Goal: Information Seeking & Learning: Check status

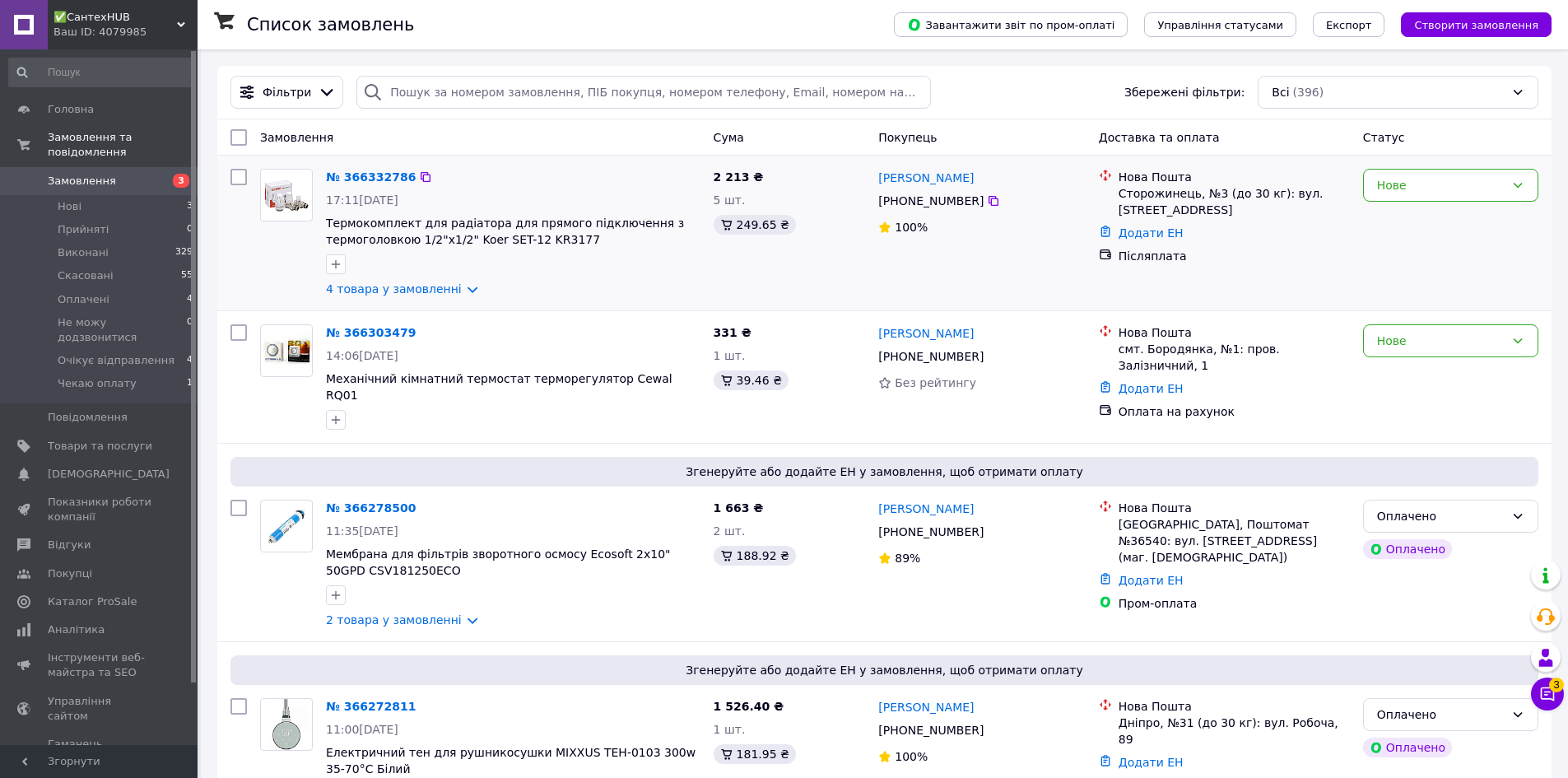
click at [462, 280] on div "№ 366332786 17:11[DATE] Термокомплект для радіатора для прямого підключення з т…" at bounding box center [513, 233] width 388 height 142
click at [453, 298] on div "№ 366332786 17:11[DATE] Термокомплект для радіатора для прямого підключення з т…" at bounding box center [513, 233] width 388 height 142
click at [455, 293] on link "4 товара у замовленні" at bounding box center [393, 289] width 136 height 13
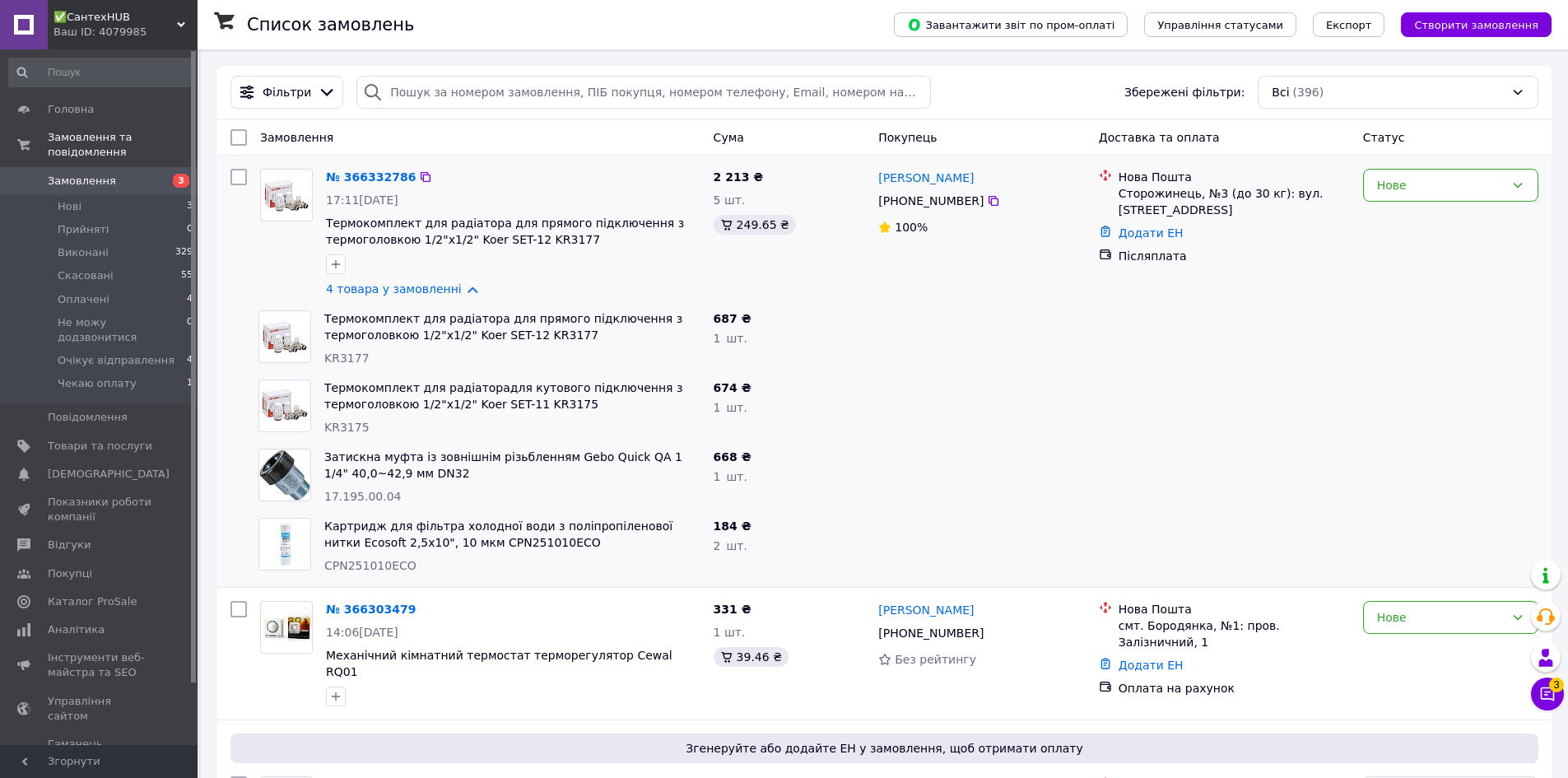
drag, startPoint x: 359, startPoint y: 198, endPoint x: 423, endPoint y: 193, distance: 64.2
click at [423, 193] on div "17:11[DATE]" at bounding box center [512, 200] width 374 height 17
copy span "[DATE]"
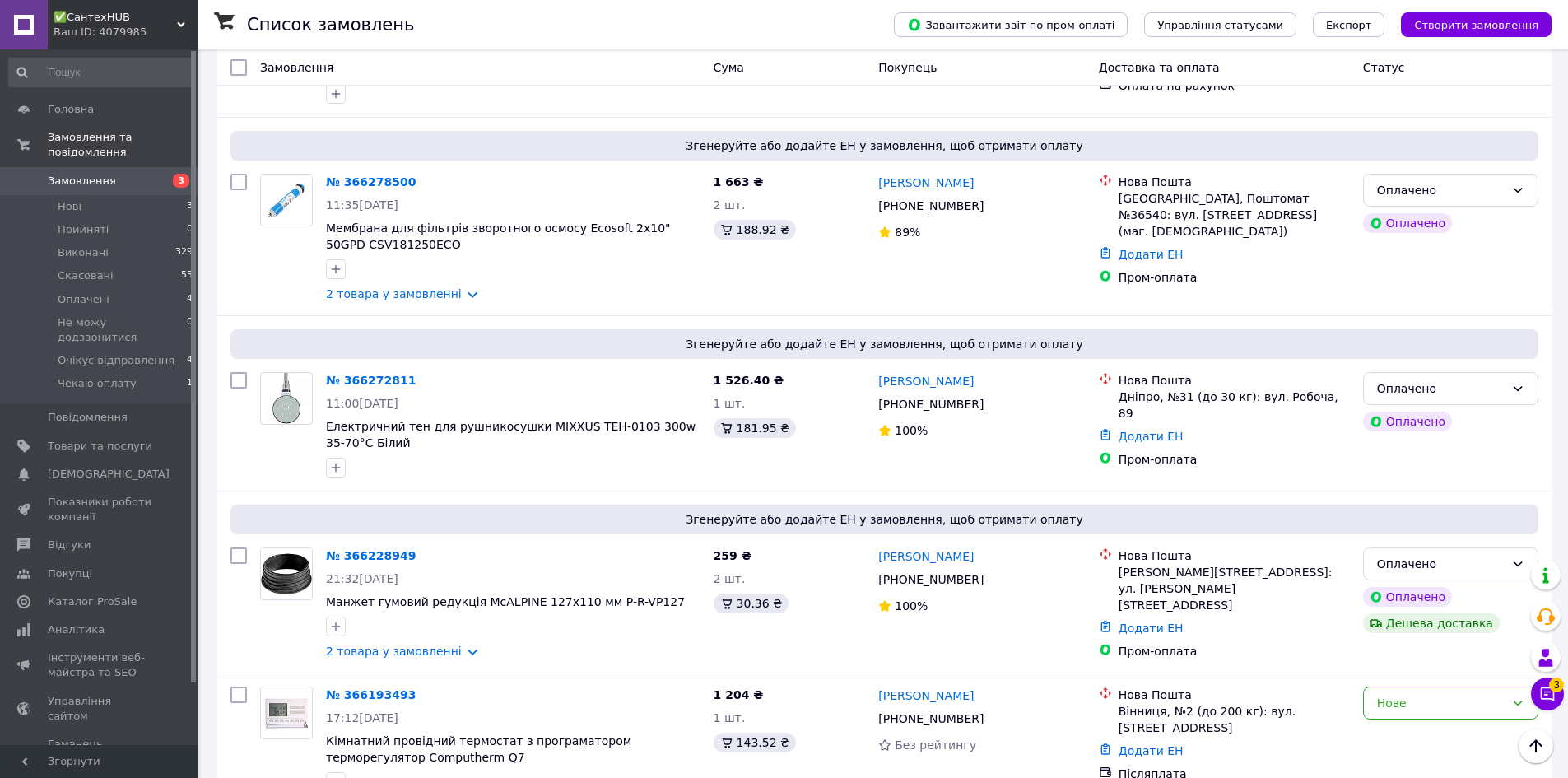
scroll to position [549, 0]
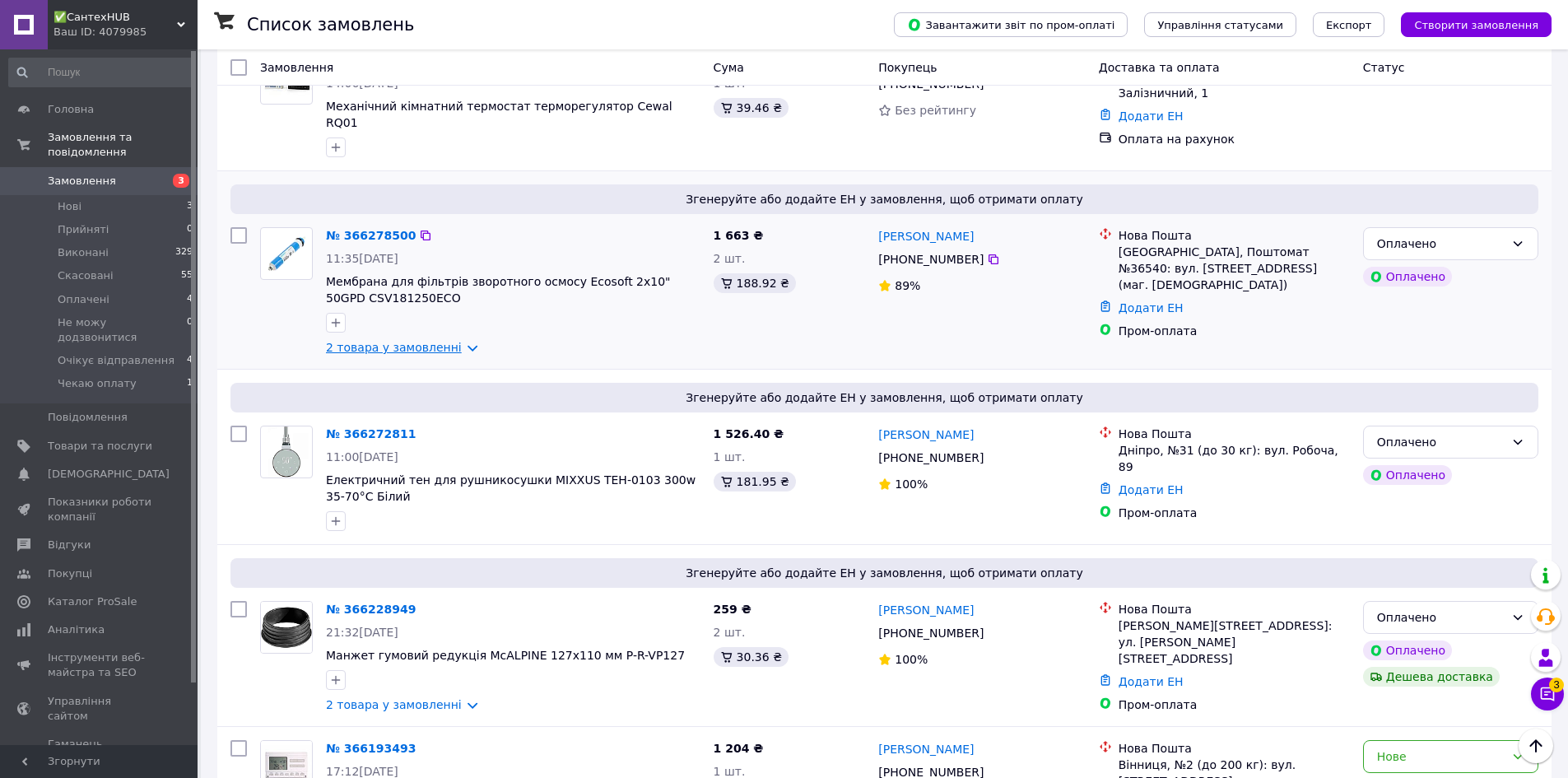
click at [450, 341] on link "2 товара у замовленні" at bounding box center [393, 348] width 136 height 13
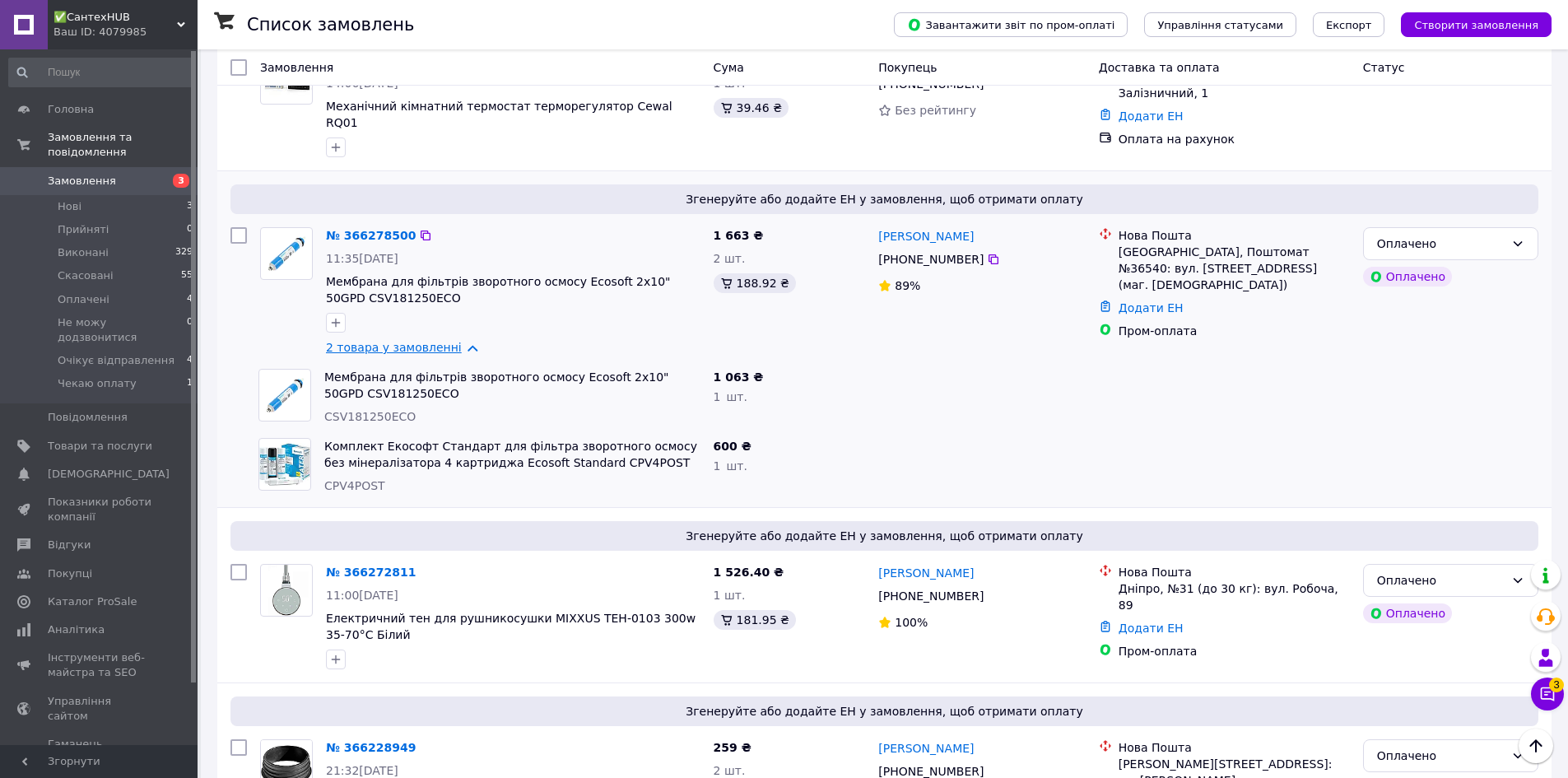
click at [450, 341] on link "2 товара у замовленні" at bounding box center [393, 348] width 136 height 13
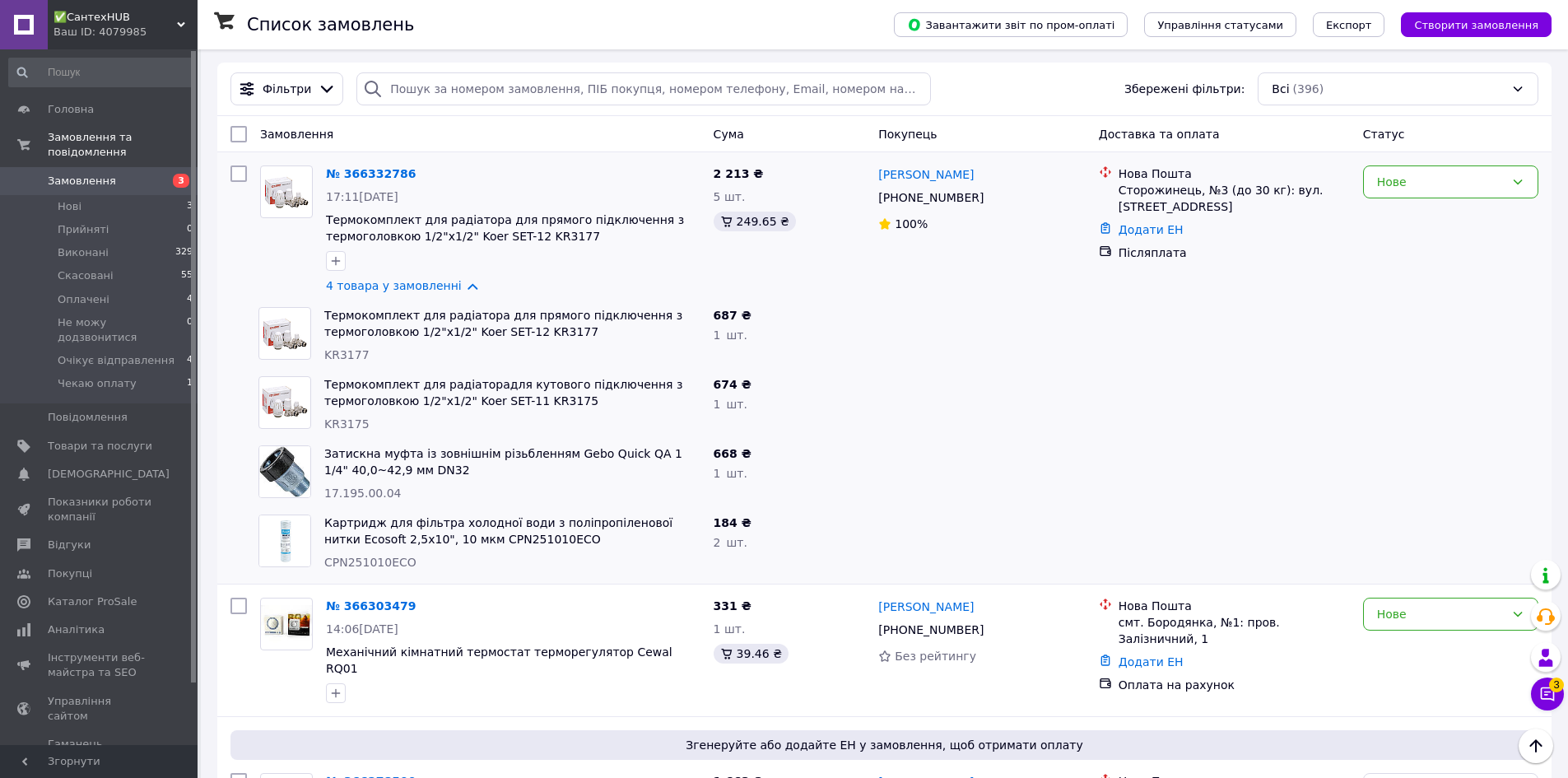
scroll to position [0, 0]
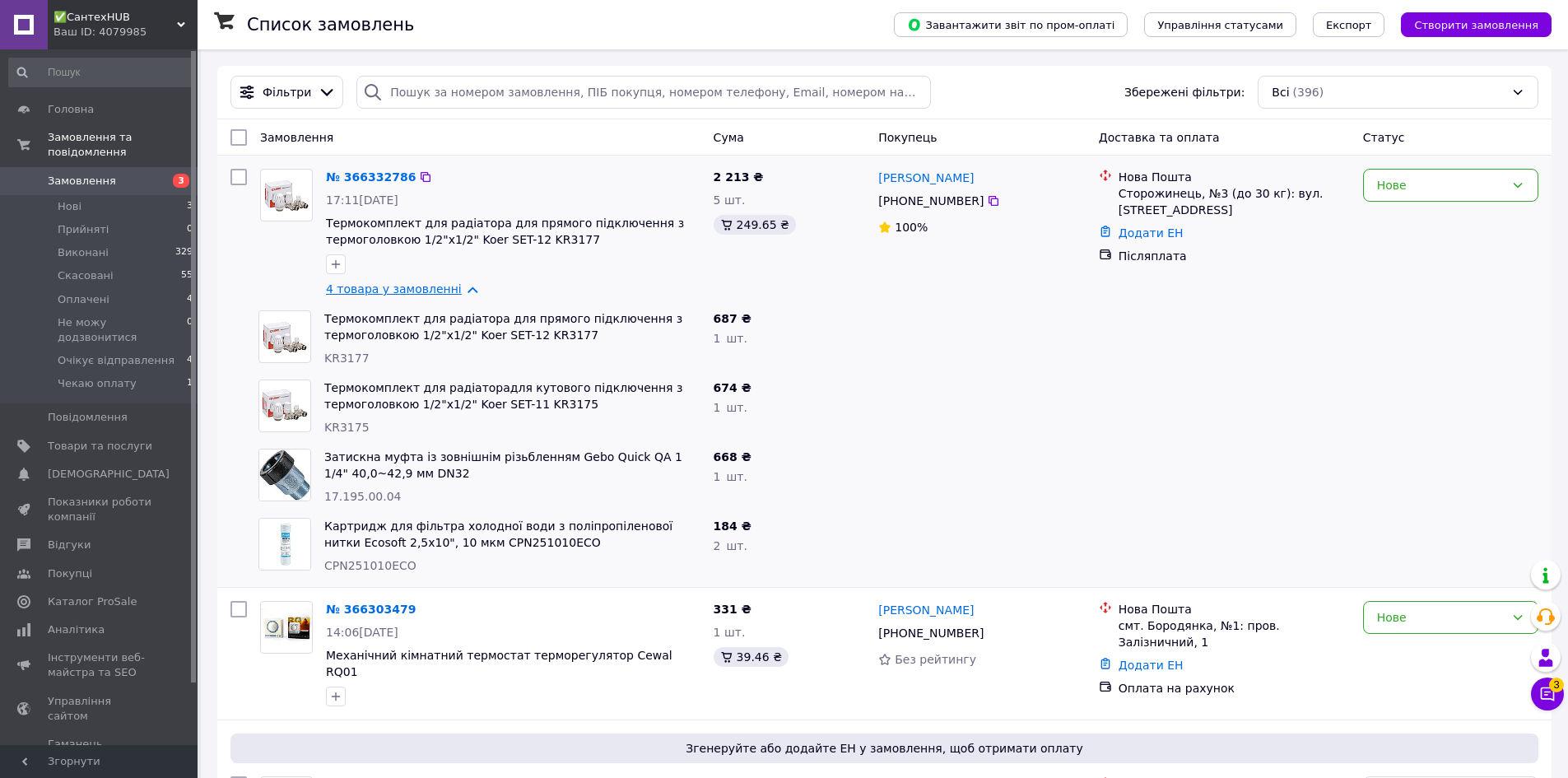
click at [460, 290] on link "4 товара у замовленні" at bounding box center [393, 289] width 136 height 13
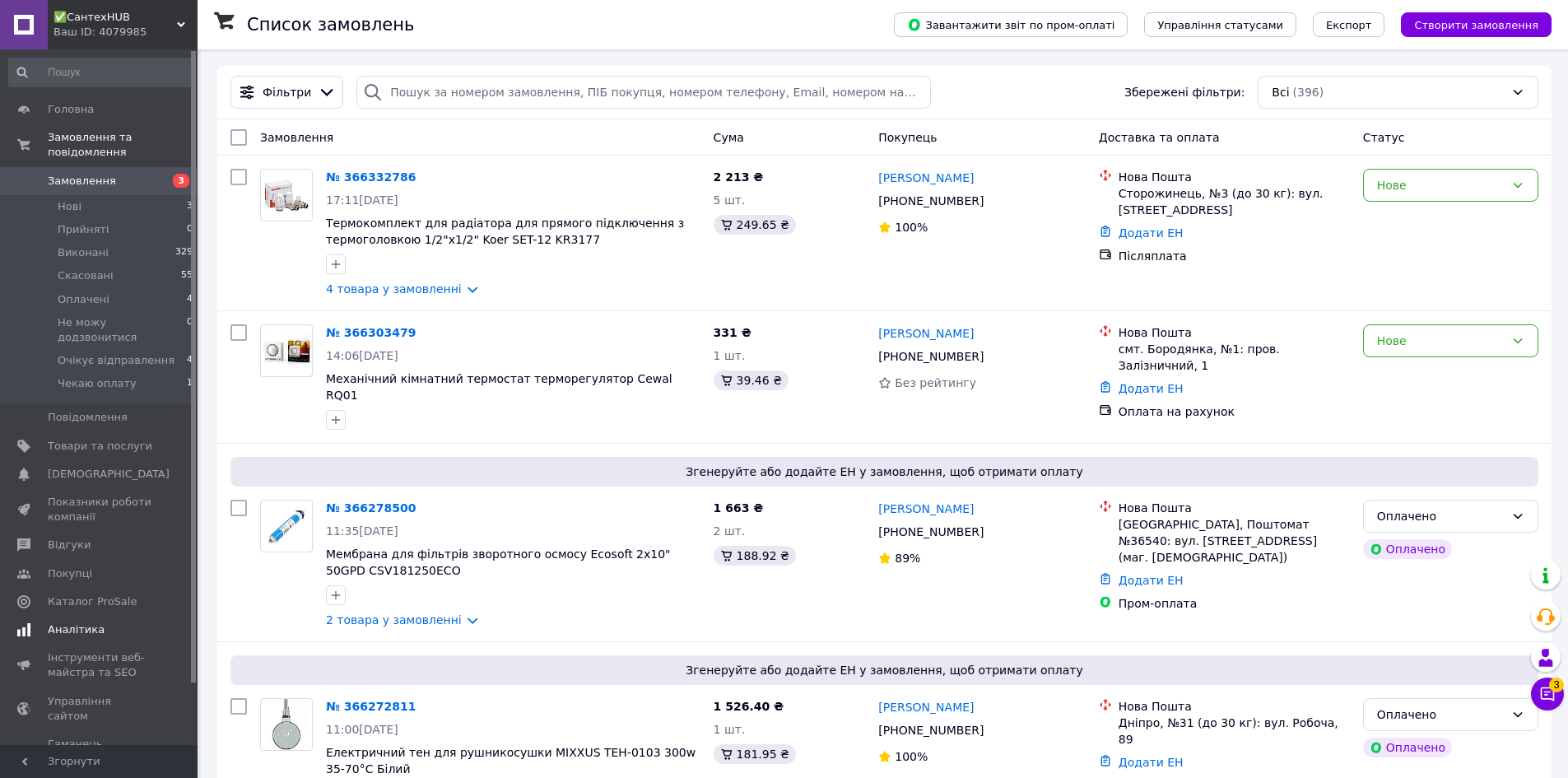
click at [75, 616] on link "Аналітика" at bounding box center [101, 629] width 203 height 28
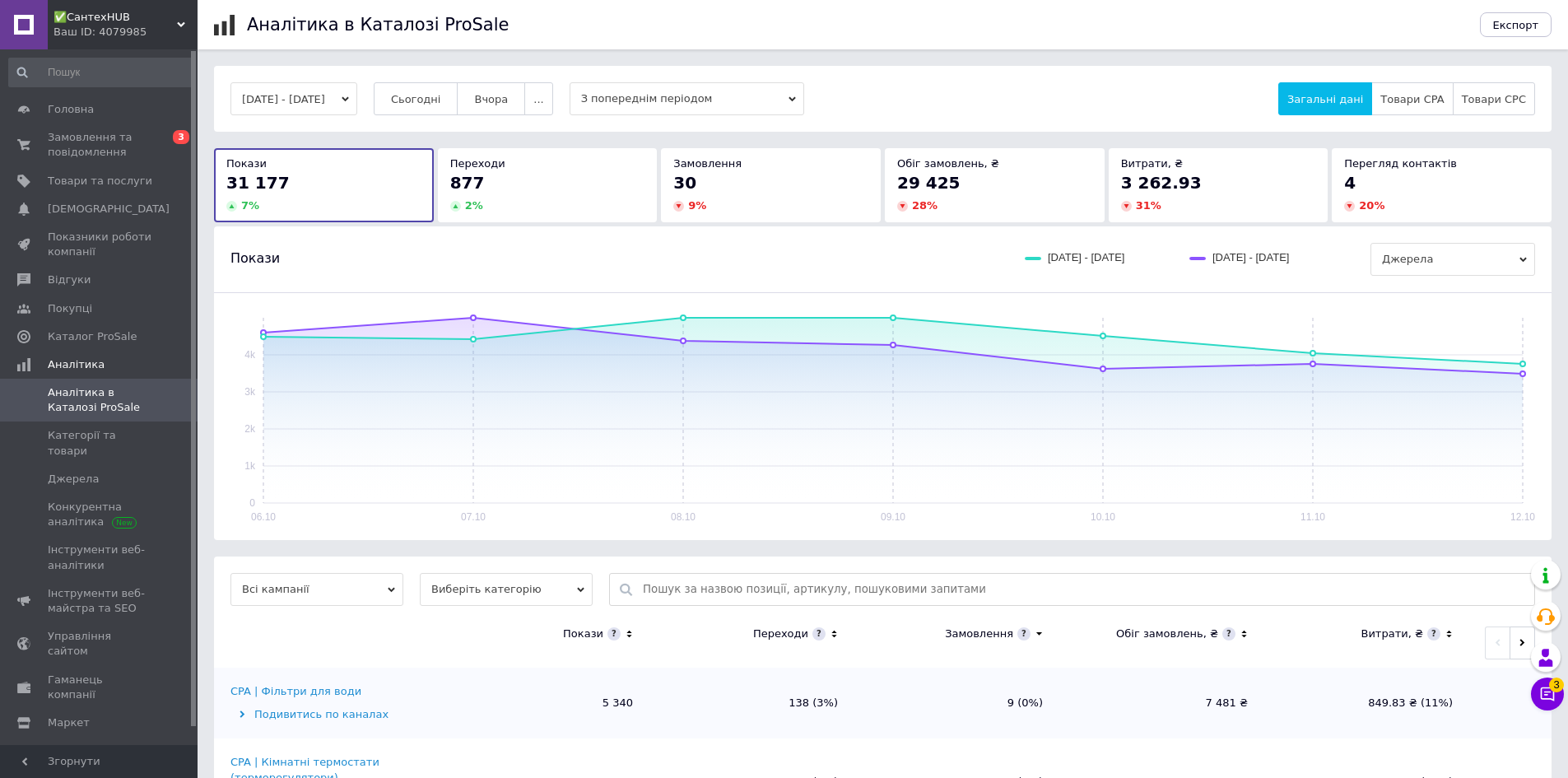
click at [301, 105] on button "[DATE] - [DATE]" at bounding box center [293, 98] width 126 height 33
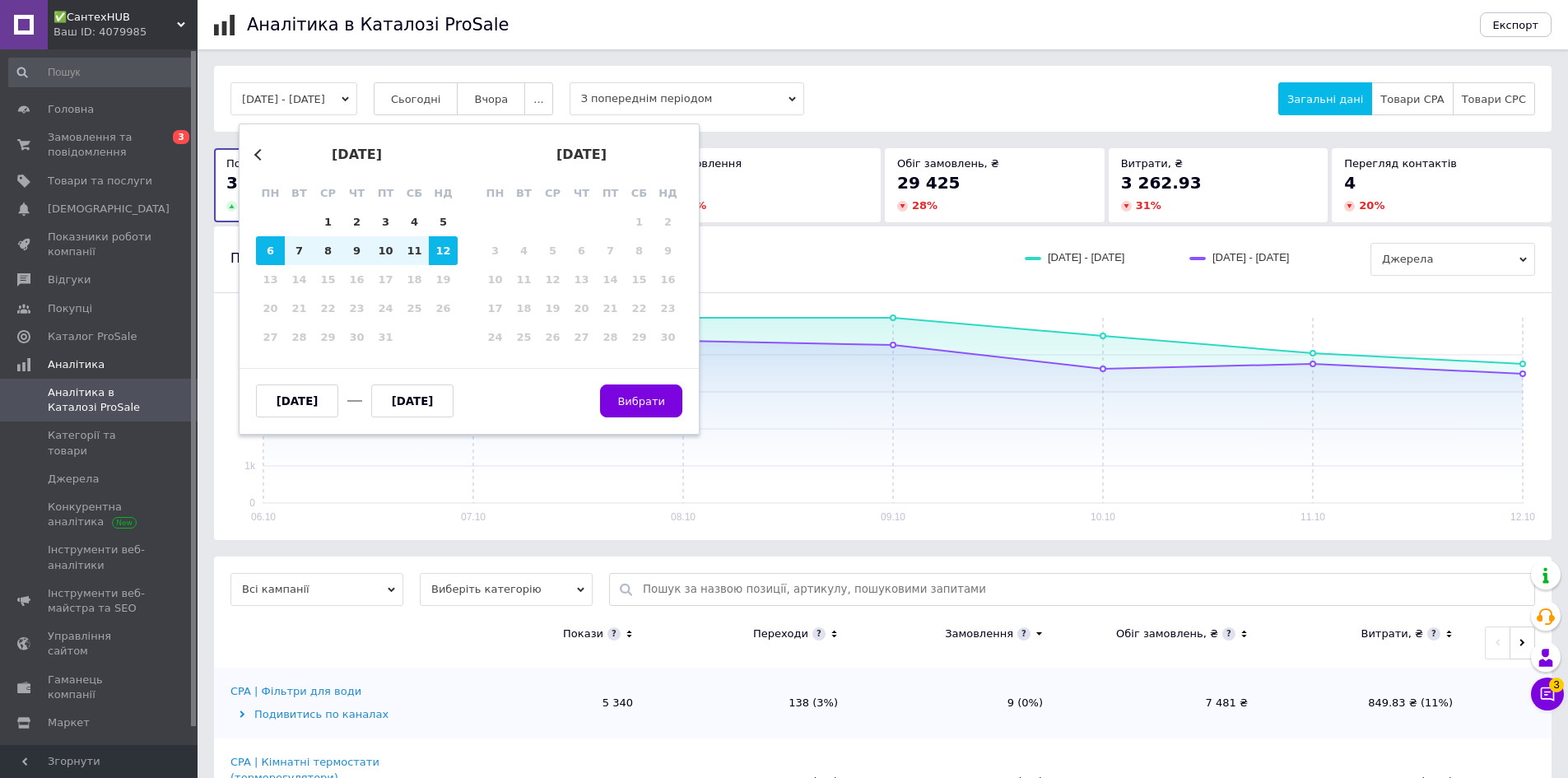
click at [260, 156] on button "Previous Month" at bounding box center [260, 155] width 12 height 12
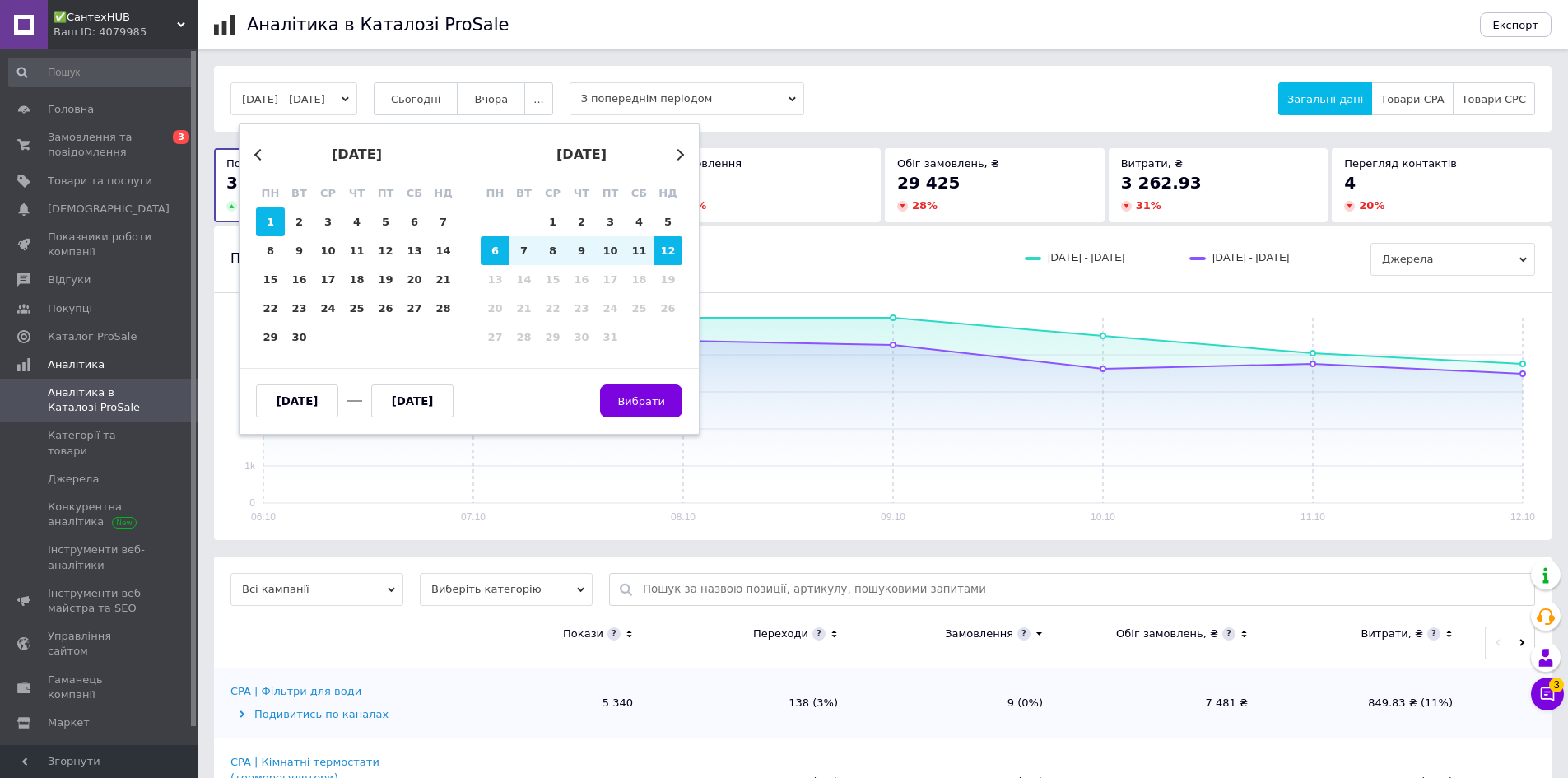
click at [271, 218] on div "1" at bounding box center [270, 222] width 28 height 28
type input "[DATE]"
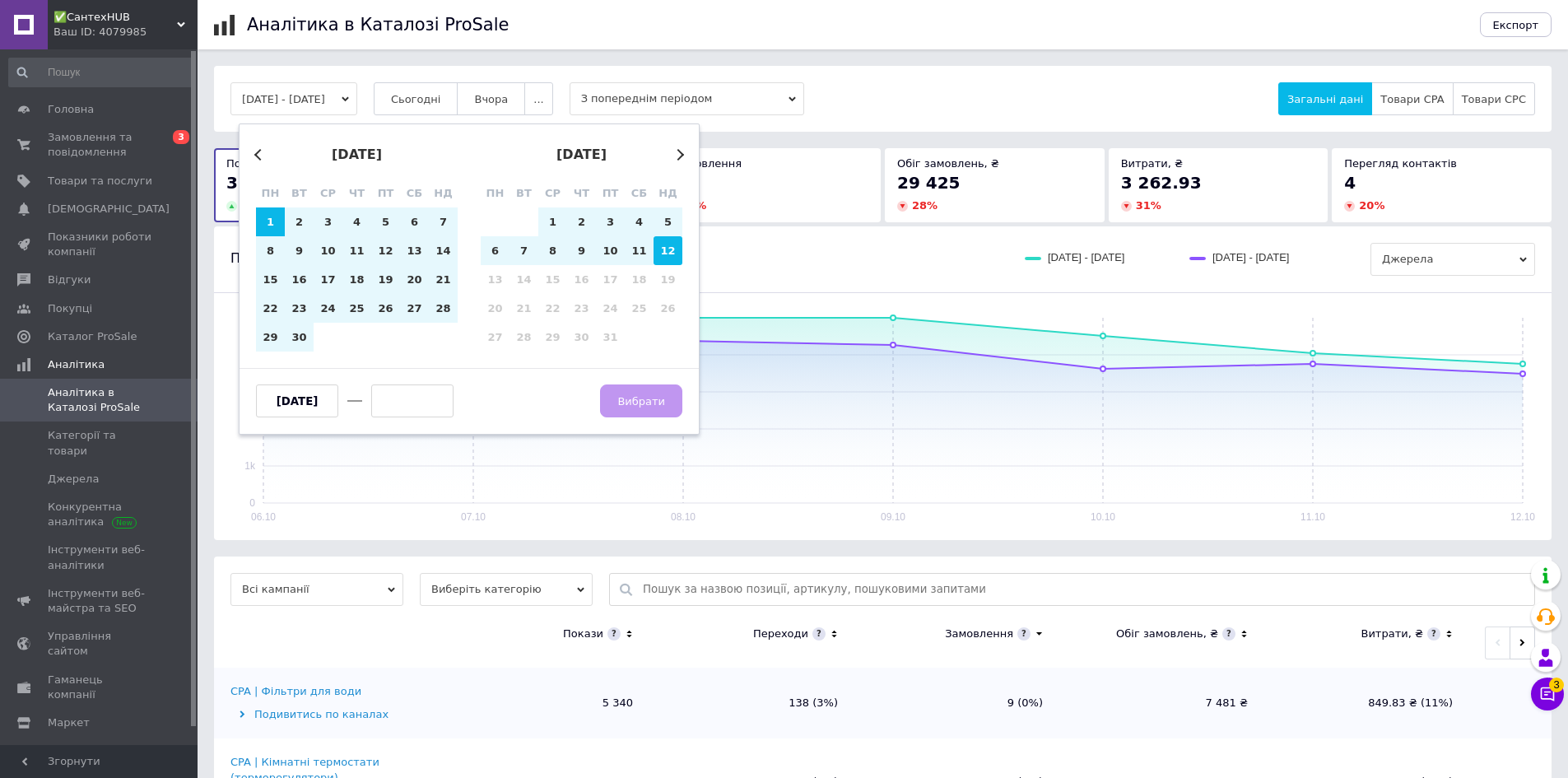
click at [655, 250] on div "12" at bounding box center [668, 250] width 28 height 28
type input "[DATE]"
click at [650, 395] on span "Вибрати" at bounding box center [640, 401] width 48 height 13
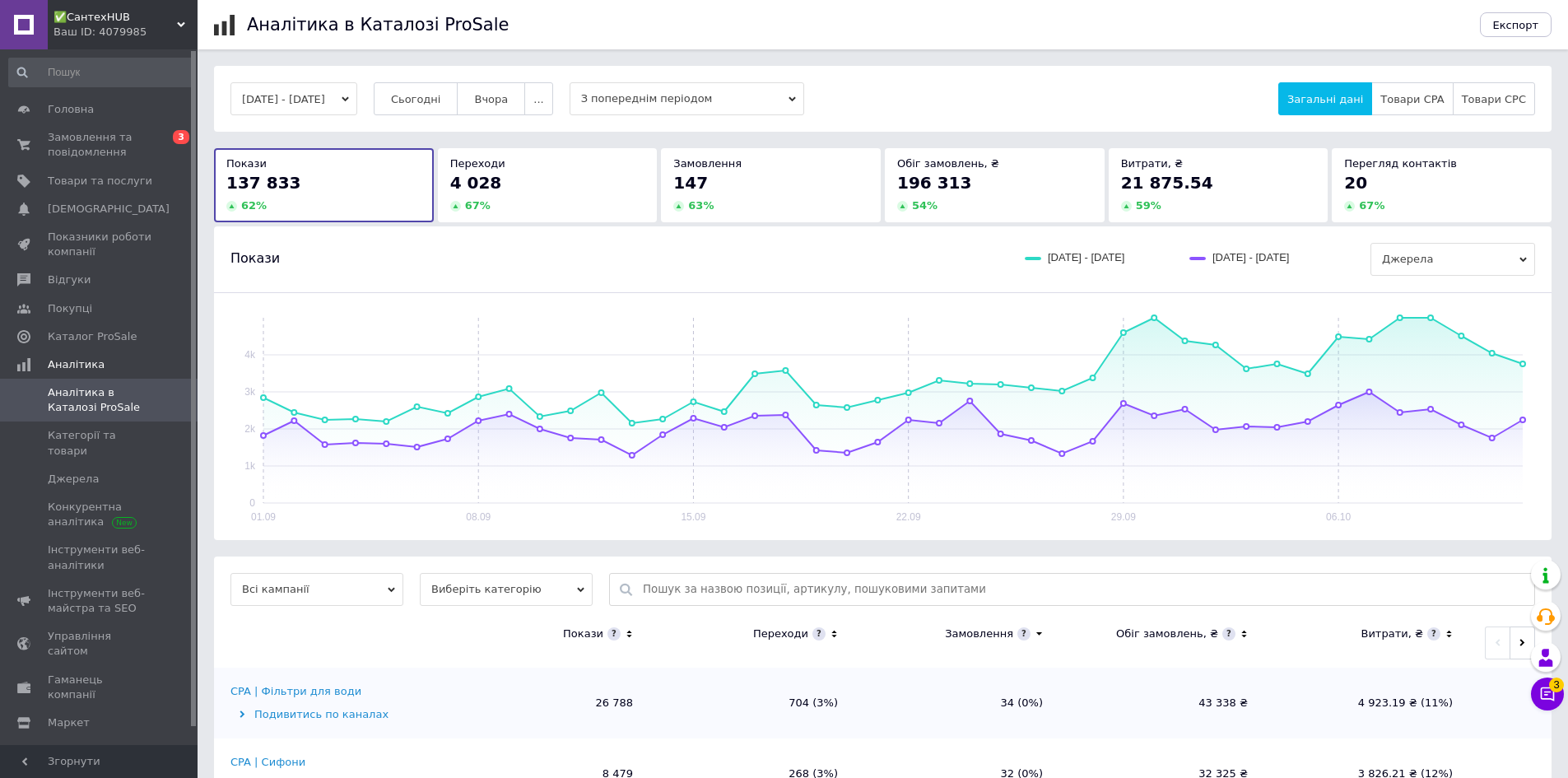
click at [1175, 185] on span "21 875.54" at bounding box center [1167, 183] width 92 height 20
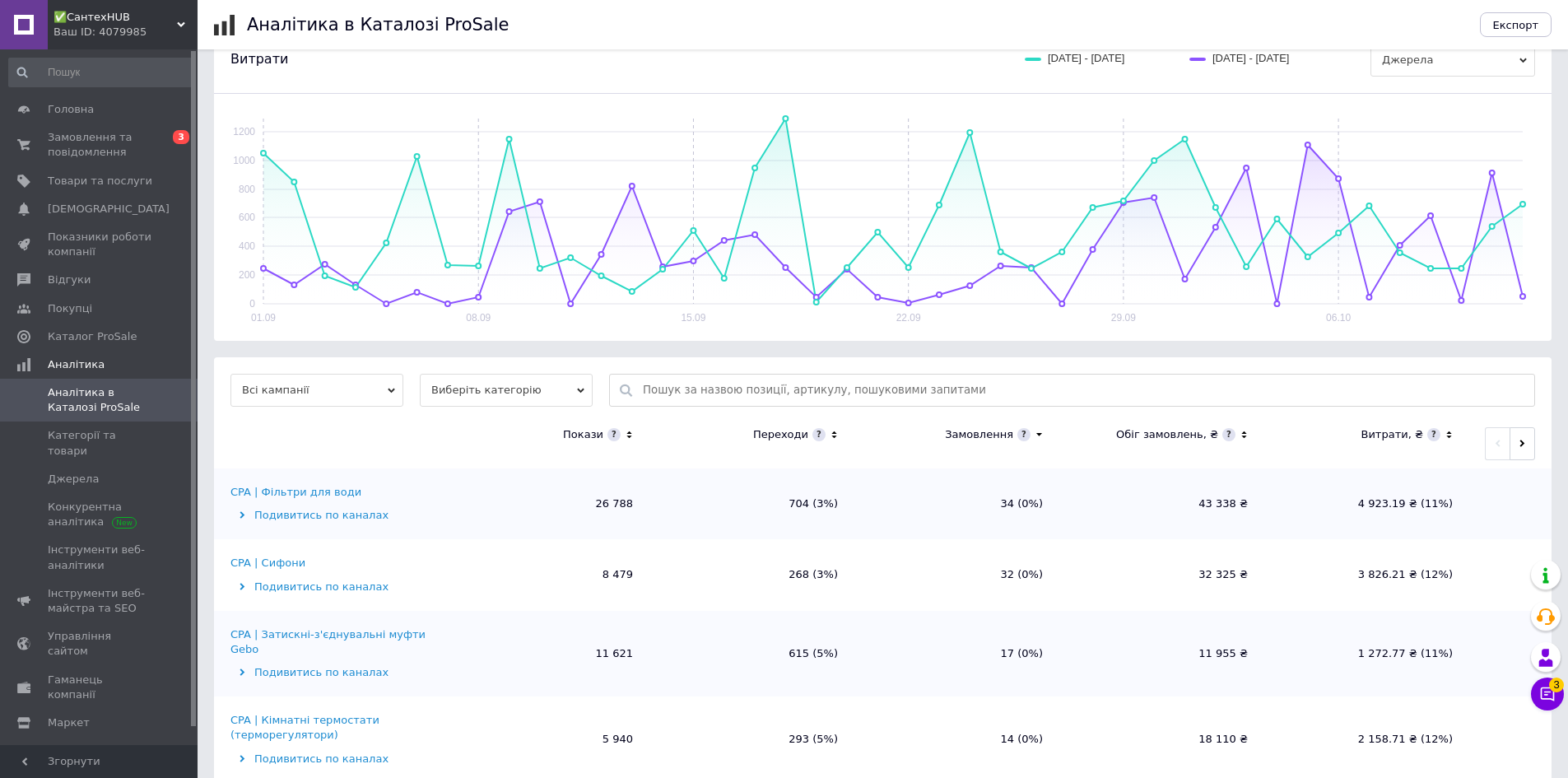
scroll to position [218, 0]
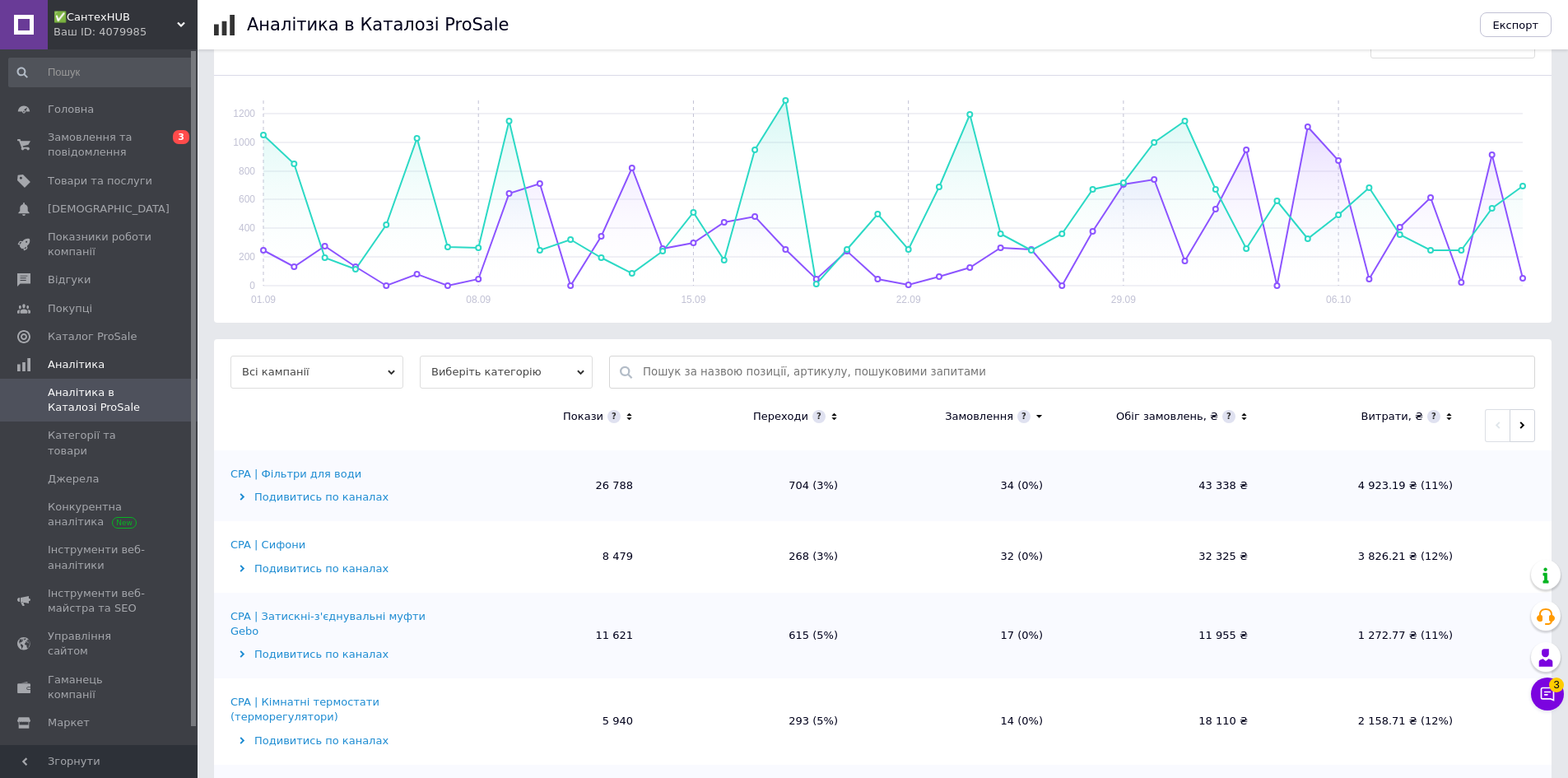
click at [1445, 414] on icon at bounding box center [1449, 417] width 11 height 14
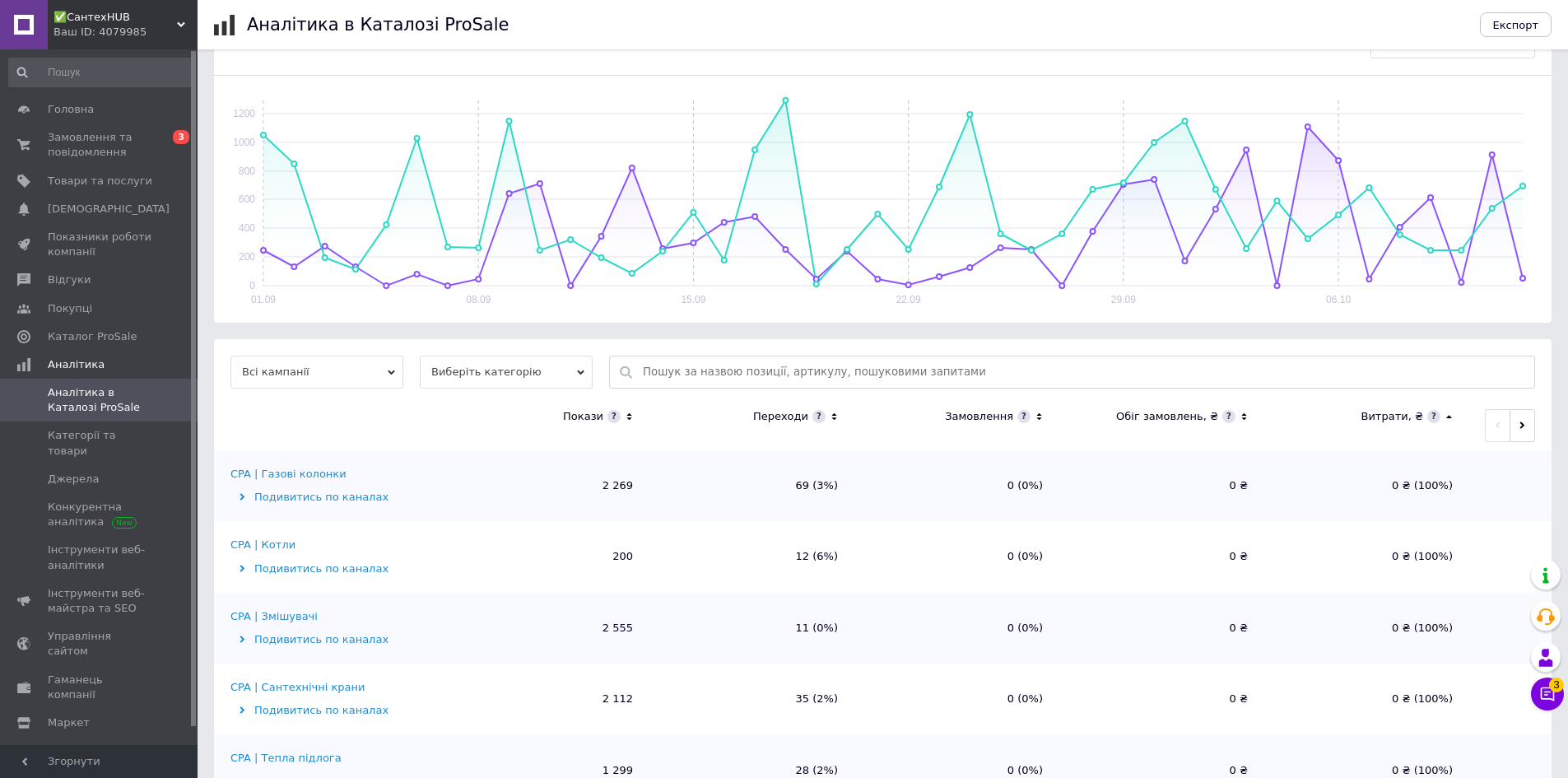
click at [1445, 414] on icon at bounding box center [1449, 417] width 11 height 14
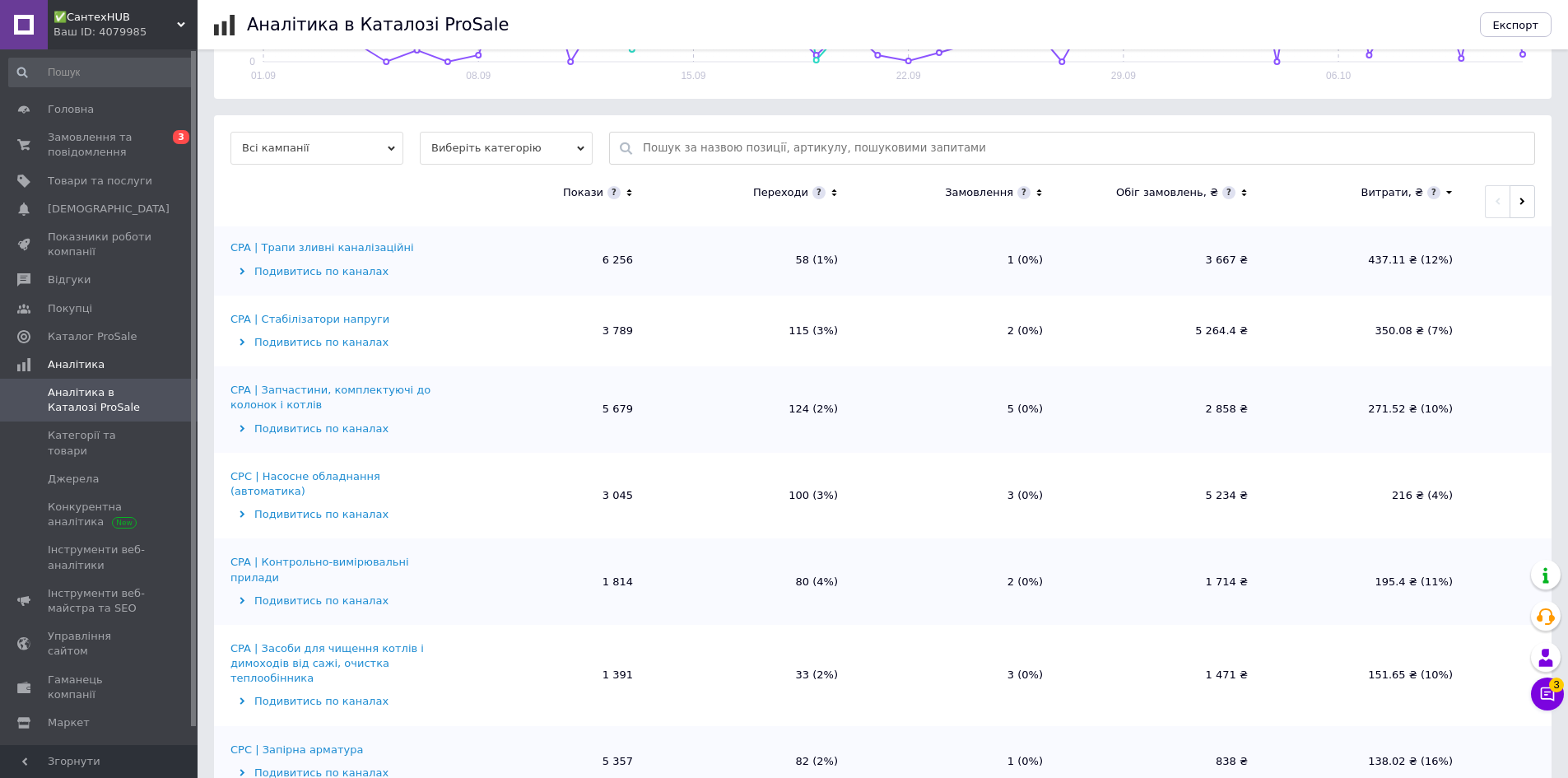
scroll to position [823, 0]
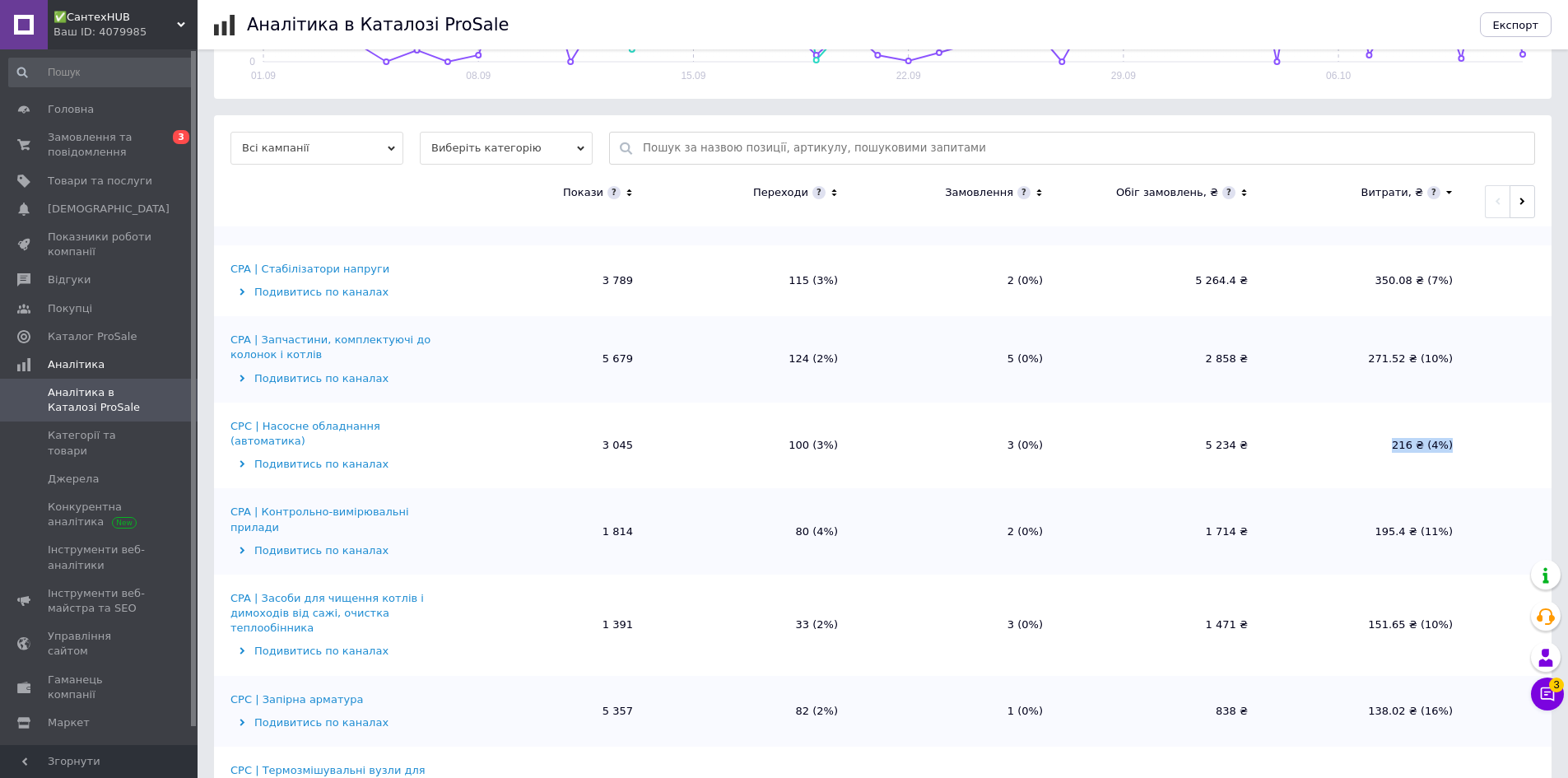
drag, startPoint x: 1452, startPoint y: 406, endPoint x: 1315, endPoint y: 405, distance: 137.0
click at [1315, 405] on td "216 ₴ (4%)" at bounding box center [1366, 446] width 205 height 86
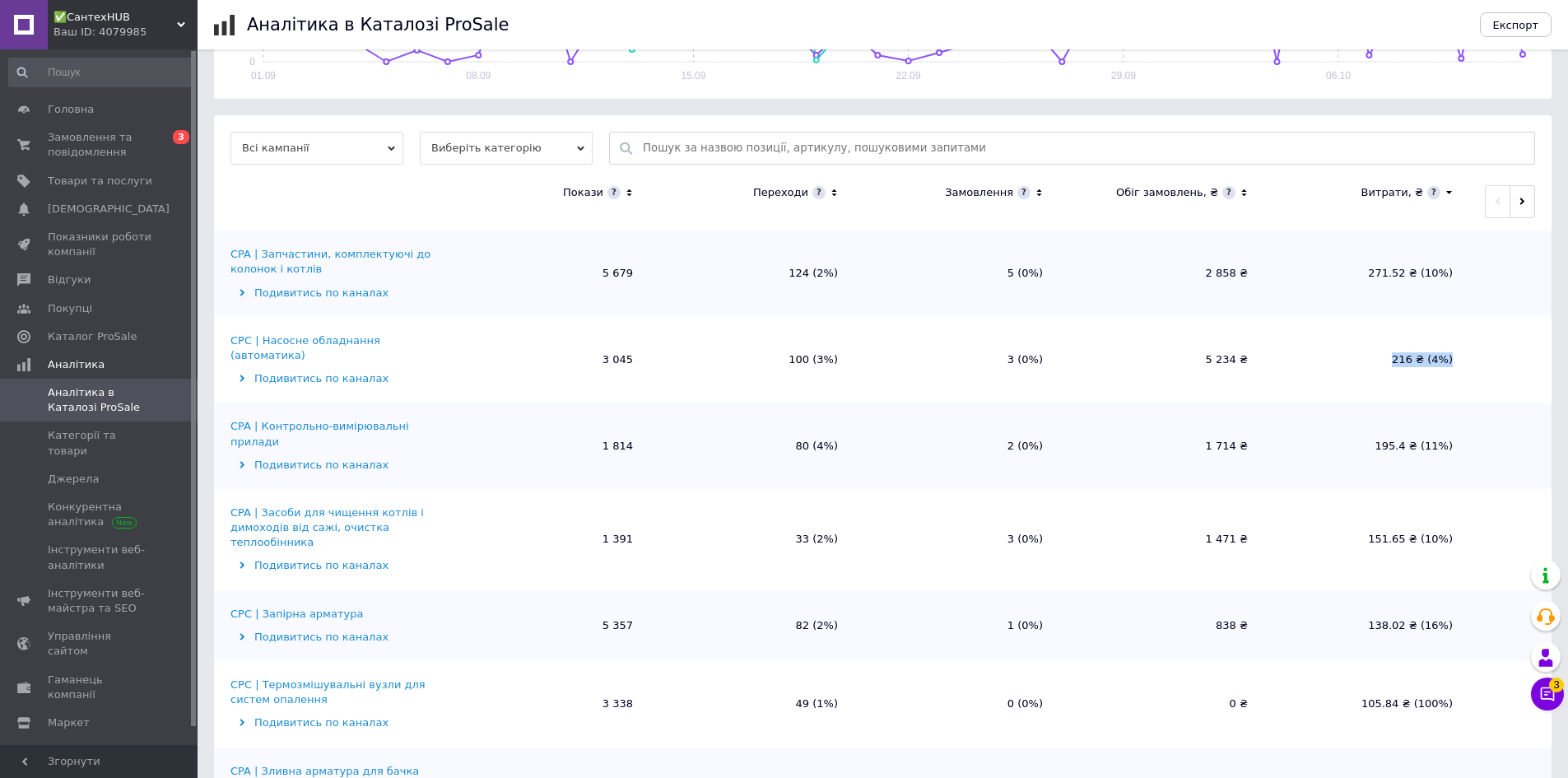
scroll to position [961, 0]
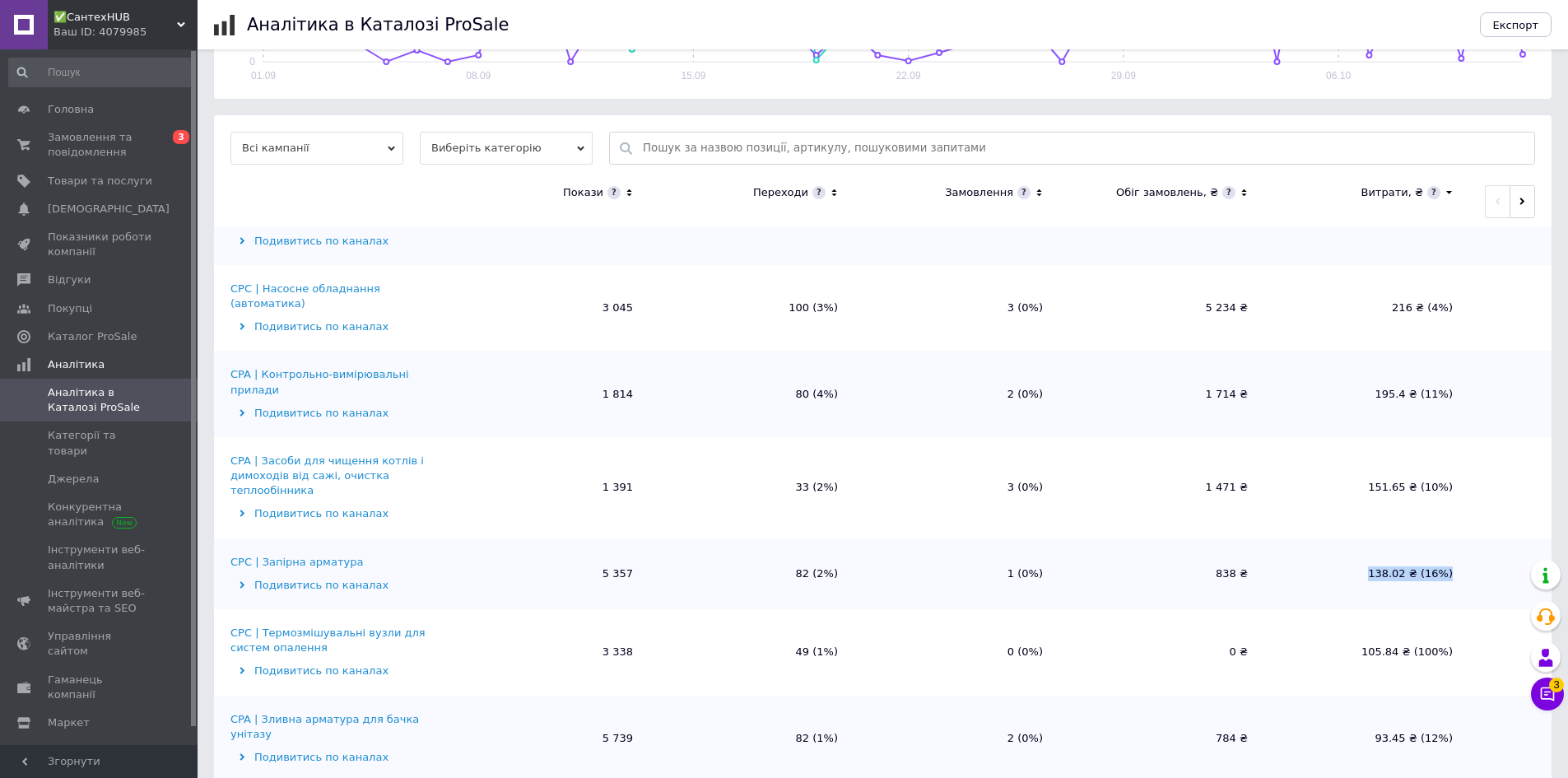
drag, startPoint x: 1380, startPoint y: 516, endPoint x: 1483, endPoint y: 510, distance: 103.2
click at [1483, 538] on tr "CPC | Запірна арматура Подивитись по каналах 5 357 82 (2%) 1 (0%) 838 ₴ 138.02 …" at bounding box center [883, 574] width 1338 height 71
click at [1483, 538] on td at bounding box center [1510, 574] width 82 height 71
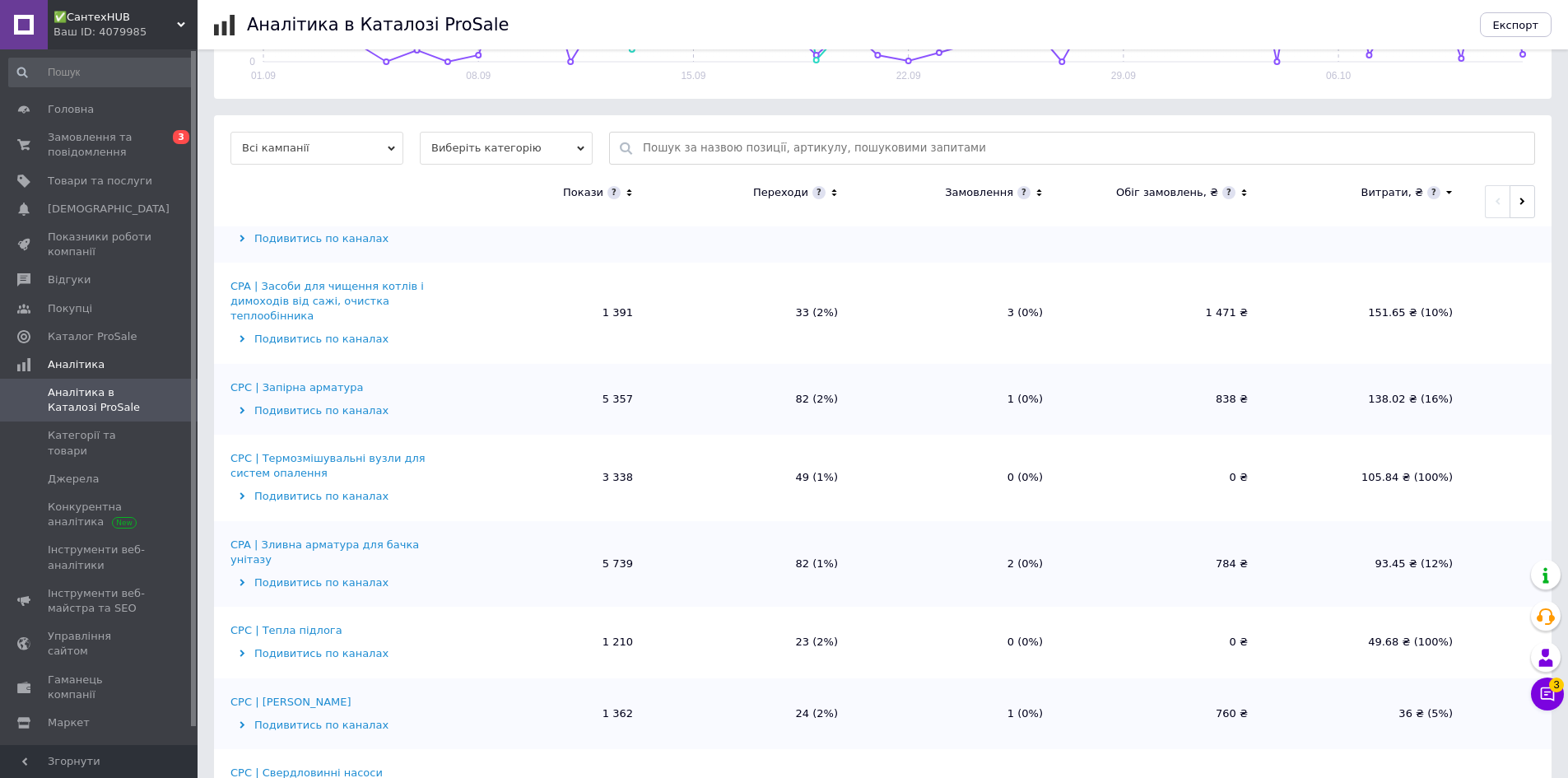
scroll to position [1235, 0]
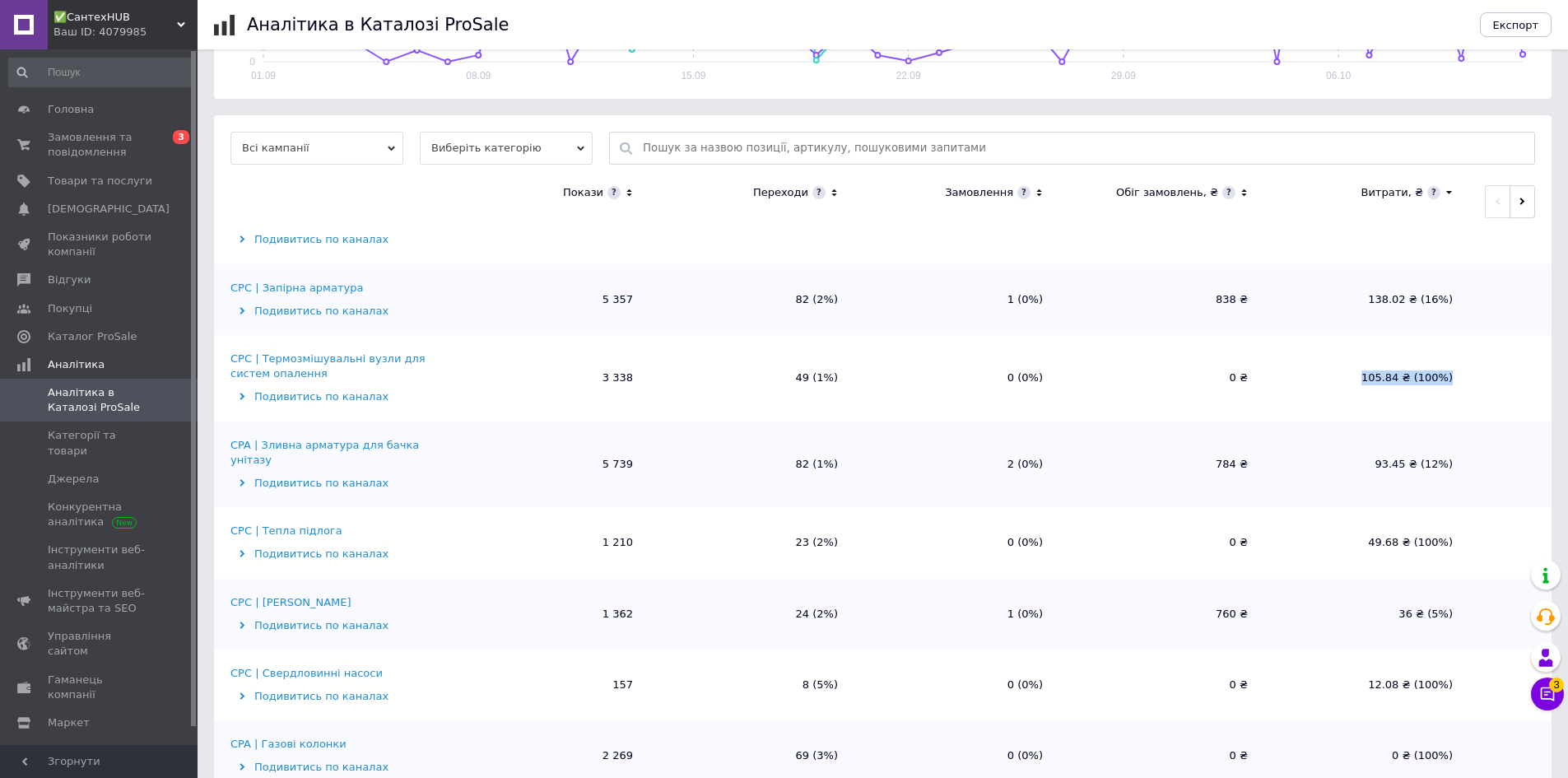
drag, startPoint x: 1369, startPoint y: 317, endPoint x: 1488, endPoint y: 317, distance: 119.0
click at [1488, 335] on tr "CPC | Термозмішувальні вузли для систем опалення Подивитись по каналах 3 338 49…" at bounding box center [883, 378] width 1338 height 86
click at [1488, 335] on td at bounding box center [1510, 378] width 82 height 86
drag, startPoint x: 1452, startPoint y: 472, endPoint x: 1320, endPoint y: 469, distance: 132.0
click at [1320, 508] on td "49.68 ₴ (100%)" at bounding box center [1366, 543] width 205 height 71
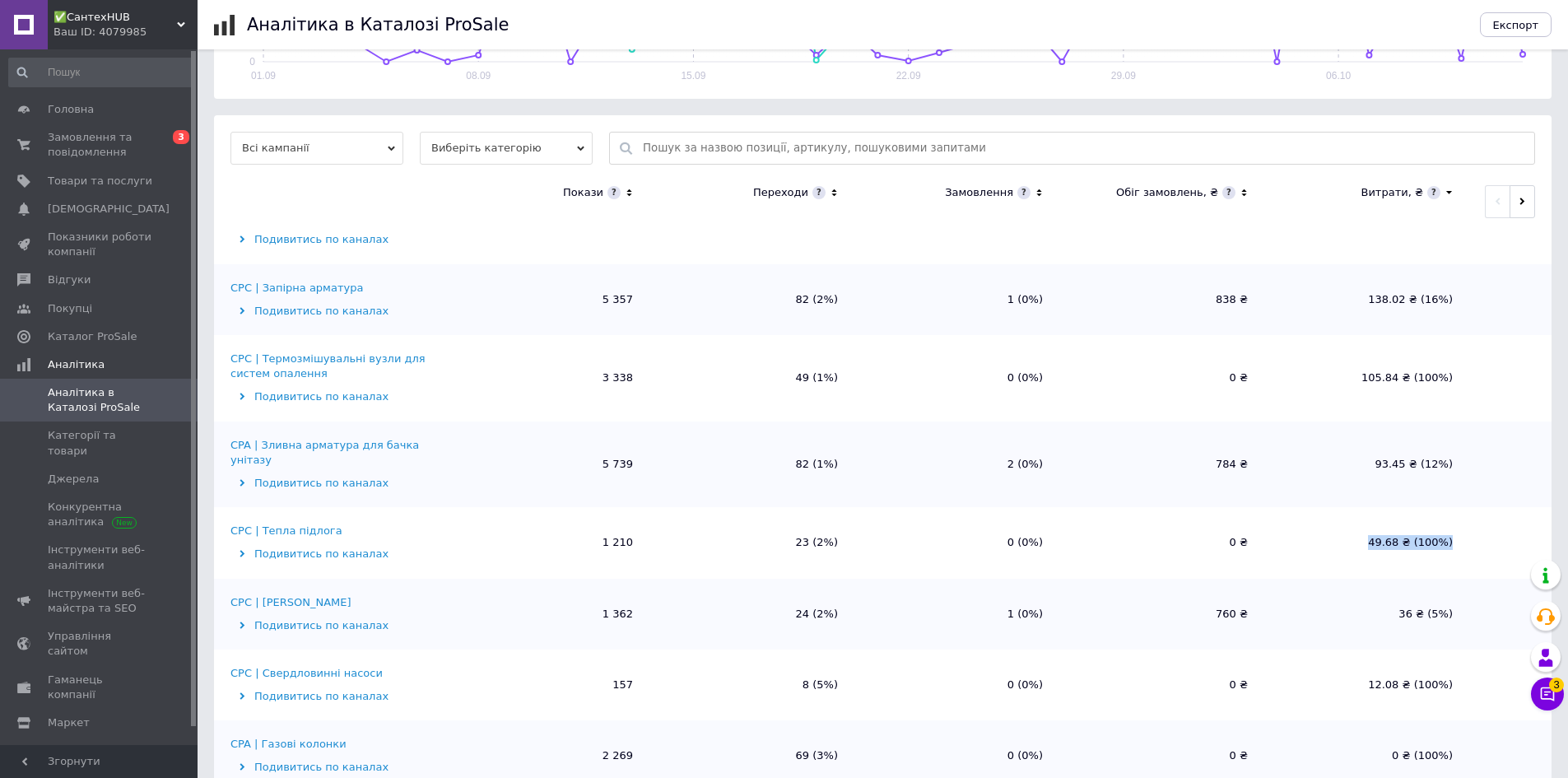
click at [1320, 508] on td "49.68 ₴ (100%)" at bounding box center [1366, 543] width 205 height 71
drag, startPoint x: 1441, startPoint y: 543, endPoint x: 1449, endPoint y: 544, distance: 8.1
click at [1449, 579] on td "36 ₴ (5%)" at bounding box center [1366, 614] width 205 height 71
drag, startPoint x: 1411, startPoint y: 612, endPoint x: 1414, endPoint y: 555, distance: 57.1
click at [1453, 650] on td "12.08 ₴ (100%)" at bounding box center [1366, 685] width 205 height 71
